Goal: Use online tool/utility: Use online tool/utility

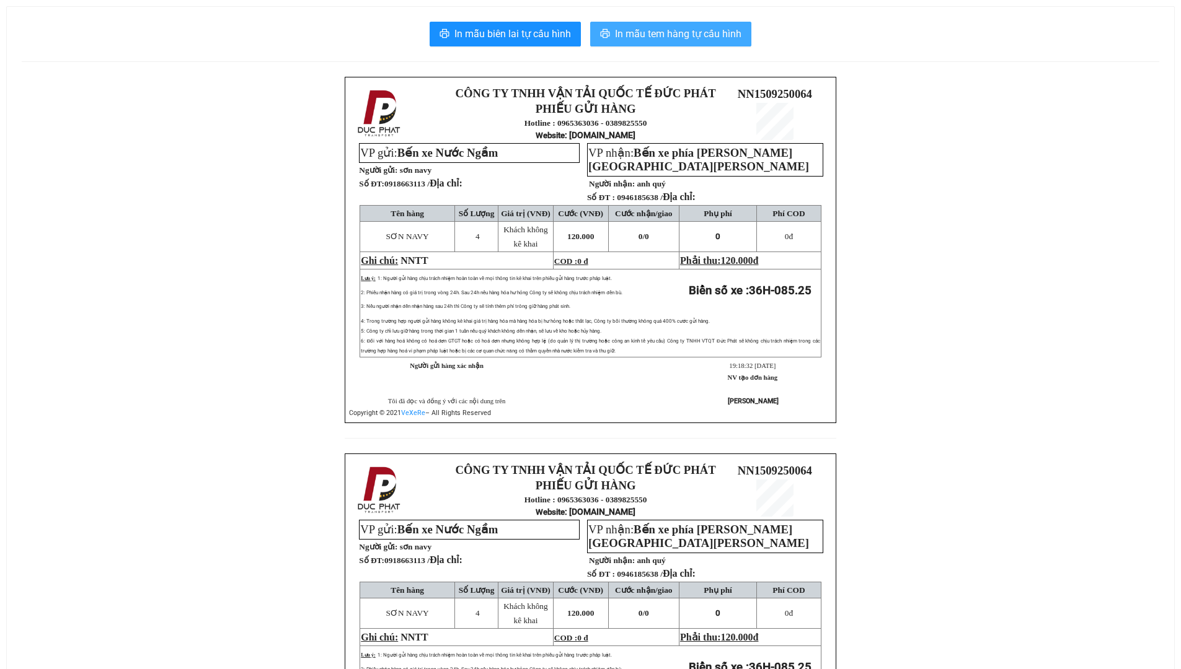
click at [696, 29] on span "In mẫu tem hàng tự cấu hình" at bounding box center [678, 33] width 126 height 15
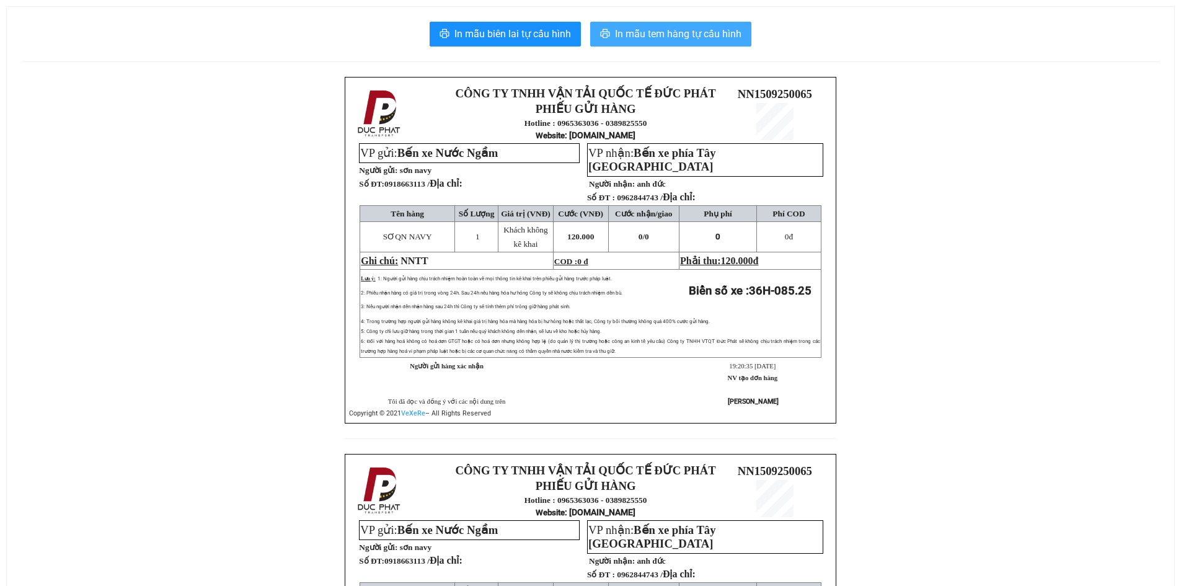
click at [692, 37] on span "In mẫu tem hàng tự cấu hình" at bounding box center [678, 33] width 126 height 15
